Goal: Register for event/course

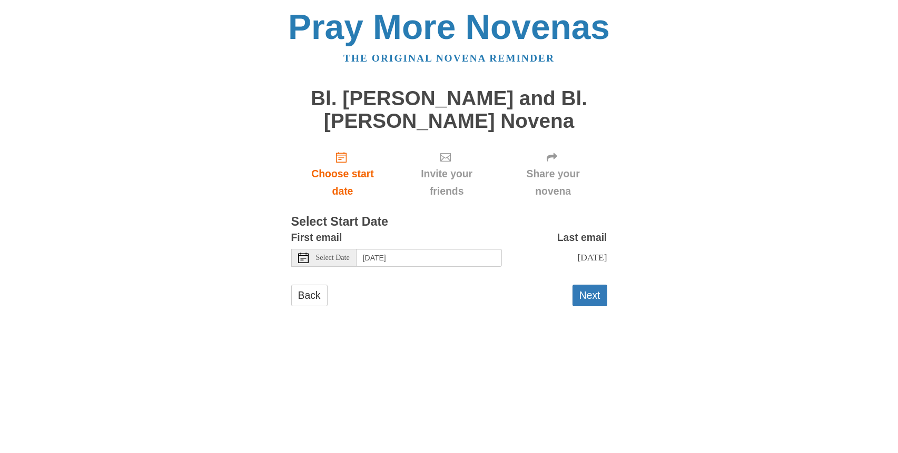
click at [338, 261] on span "Select Date" at bounding box center [333, 257] width 34 height 7
click at [588, 294] on button "Next" at bounding box center [589, 296] width 35 height 22
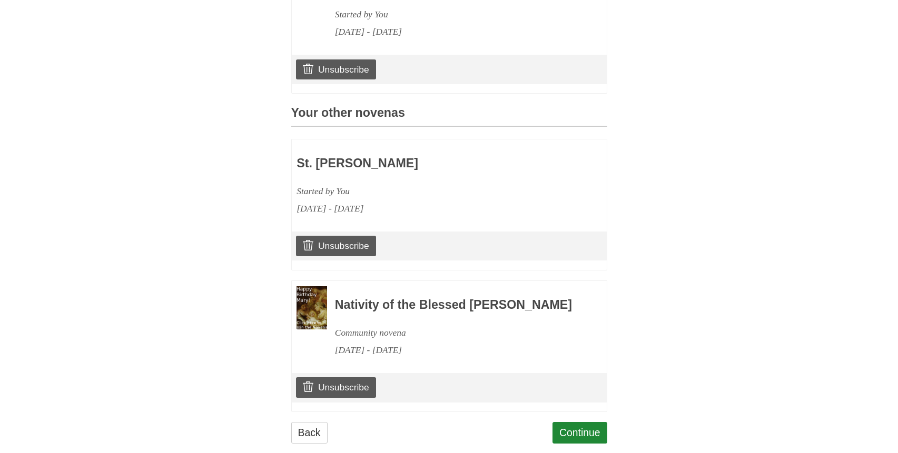
scroll to position [435, 0]
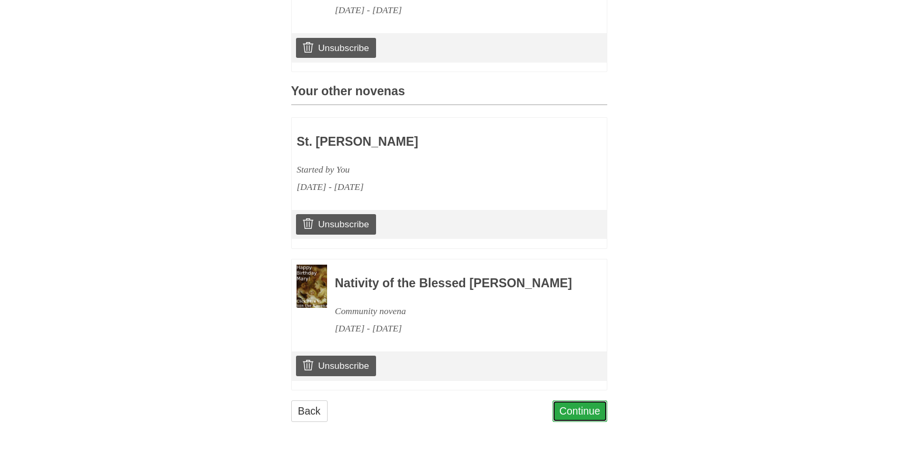
click at [577, 411] on link "Continue" at bounding box center [579, 412] width 55 height 22
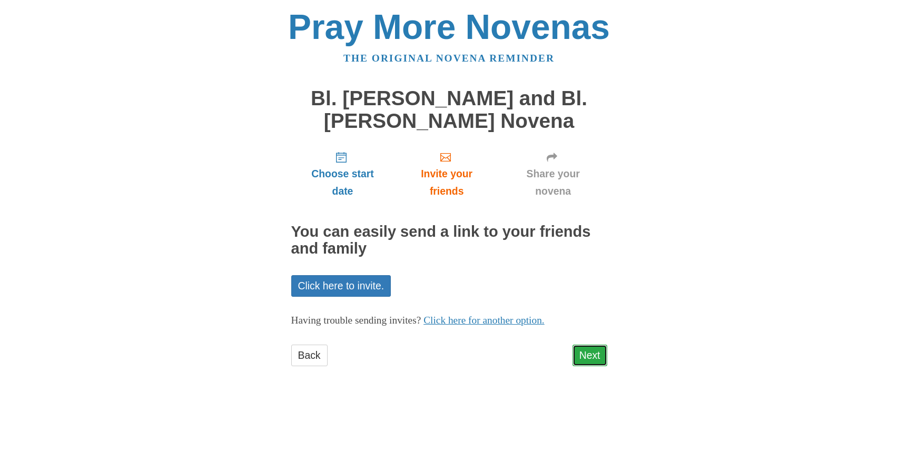
click at [583, 359] on link "Next" at bounding box center [589, 356] width 35 height 22
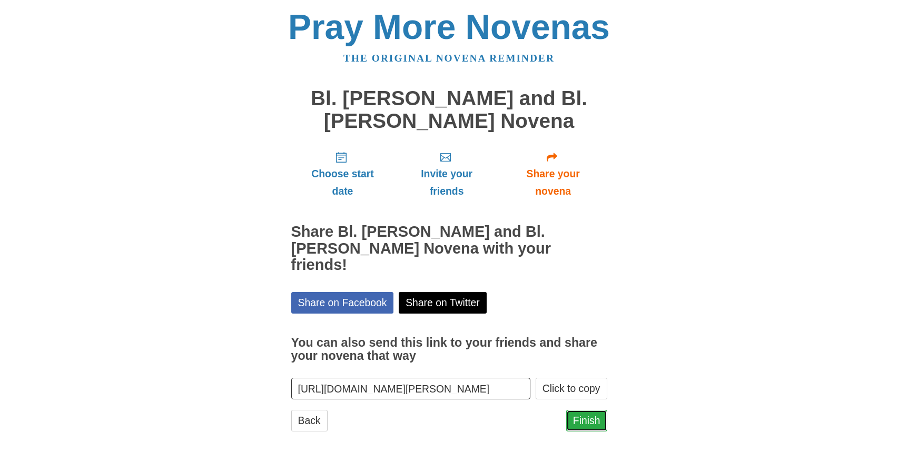
click at [581, 410] on link "Finish" at bounding box center [586, 421] width 41 height 22
